Goal: Navigation & Orientation: Understand site structure

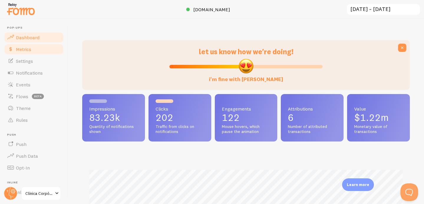
click at [29, 47] on span "Metrics" at bounding box center [23, 49] width 15 height 6
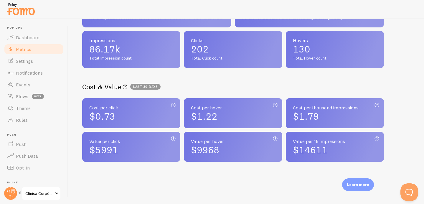
scroll to position [177, 0]
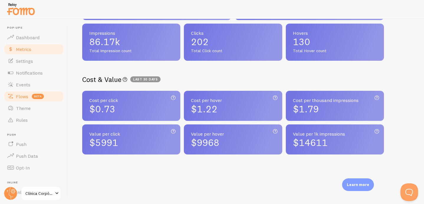
click at [23, 95] on span "Flows" at bounding box center [22, 96] width 12 height 6
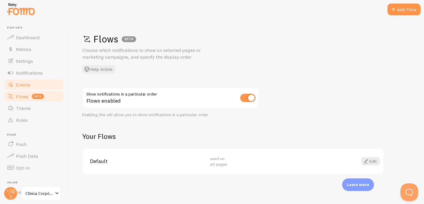
click at [30, 83] on link "Events" at bounding box center [34, 85] width 61 height 12
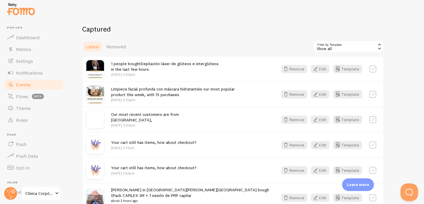
scroll to position [147, 0]
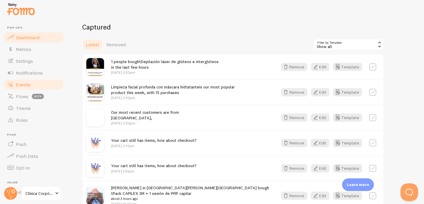
click at [31, 36] on span "Dashboard" at bounding box center [28, 38] width 24 height 6
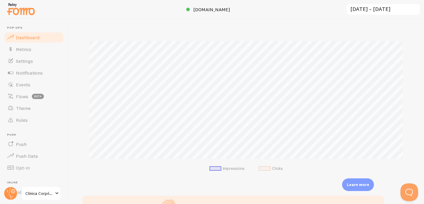
scroll to position [126, 0]
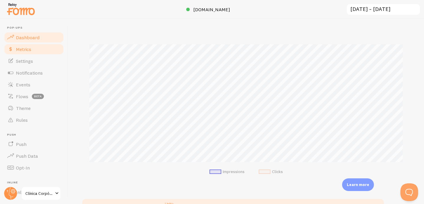
click at [30, 48] on span "Metrics" at bounding box center [23, 49] width 15 height 6
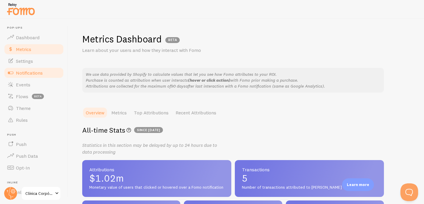
click at [32, 75] on span "Notifications" at bounding box center [29, 73] width 27 height 6
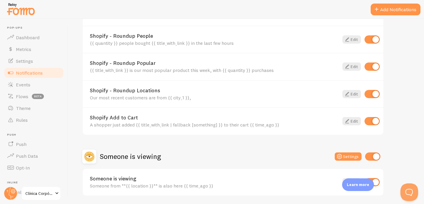
scroll to position [481, 0]
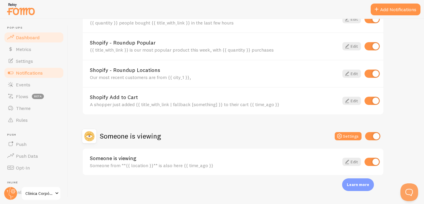
click at [28, 41] on link "Dashboard" at bounding box center [34, 38] width 61 height 12
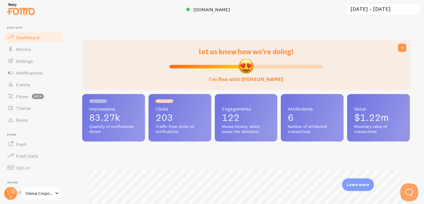
scroll to position [155, 328]
